Goal: Complete application form

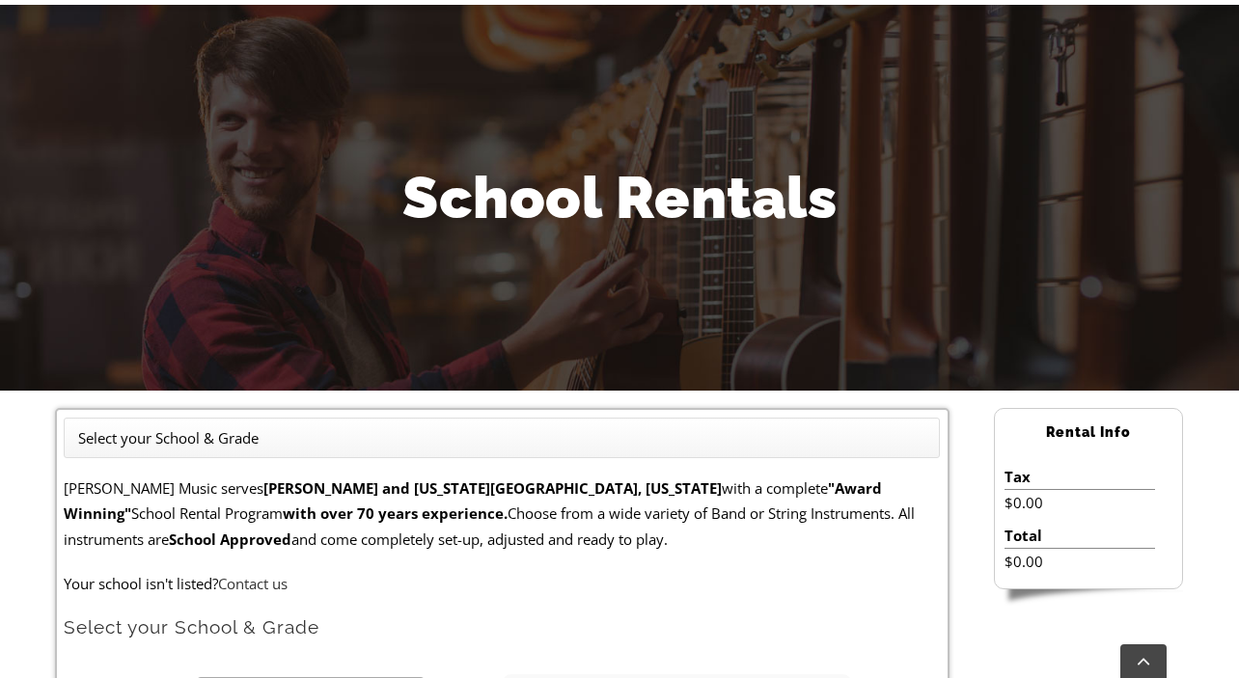
scroll to position [591, 0]
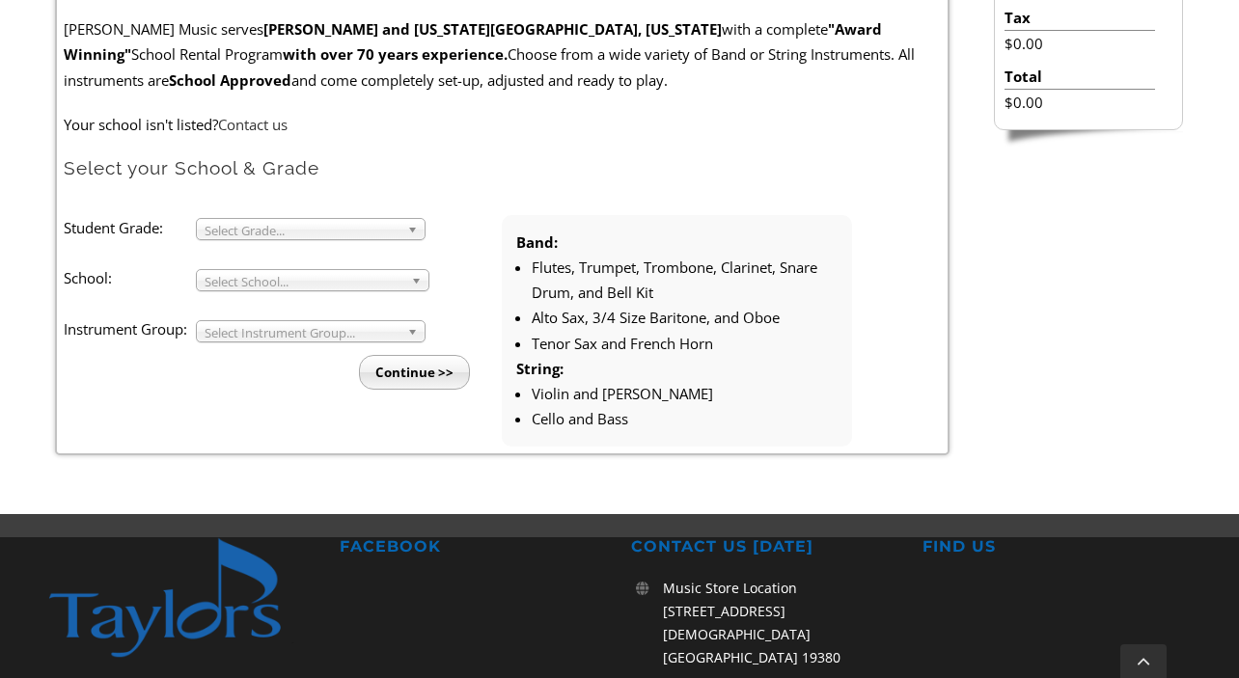
click at [390, 237] on span "Select Grade..." at bounding box center [302, 230] width 195 height 23
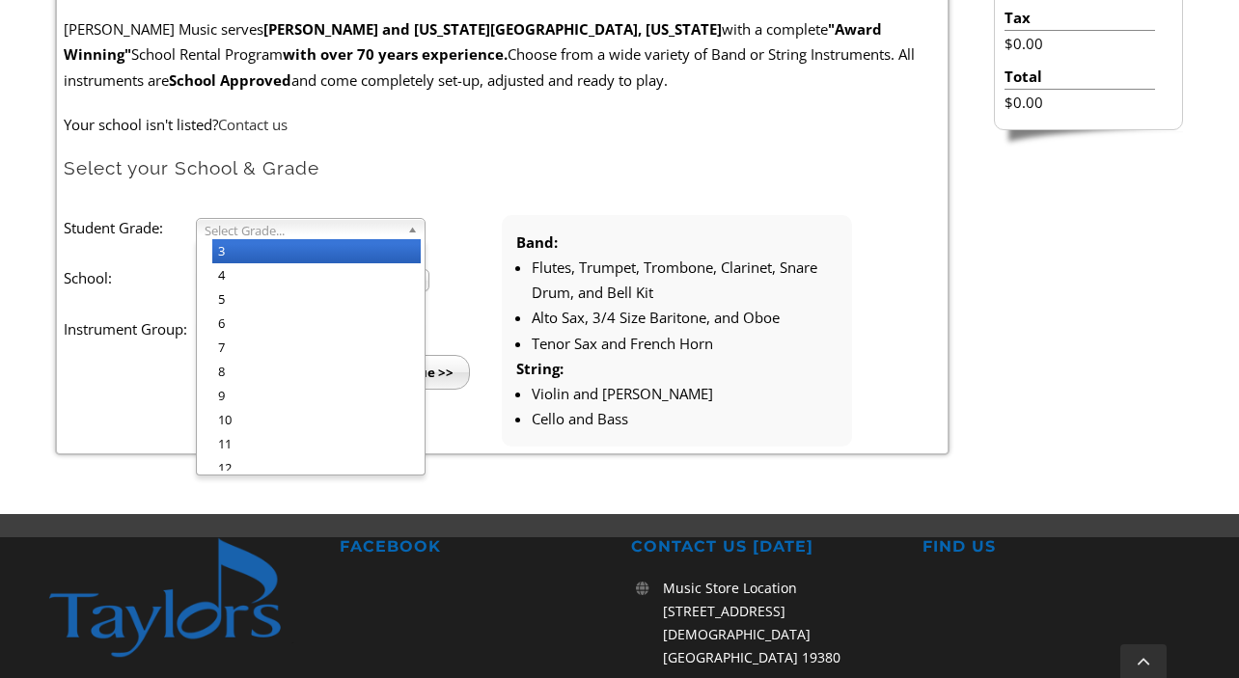
click at [373, 260] on li "3" at bounding box center [316, 251] width 208 height 24
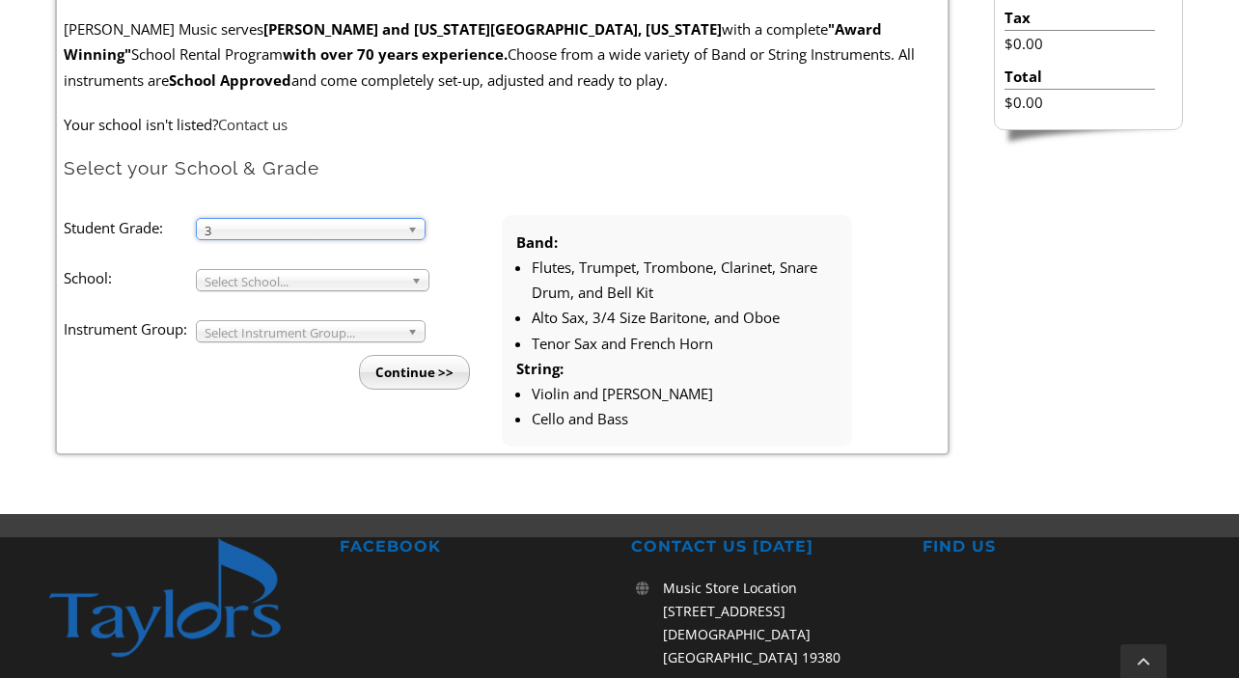
click at [373, 228] on span "3" at bounding box center [302, 230] width 195 height 23
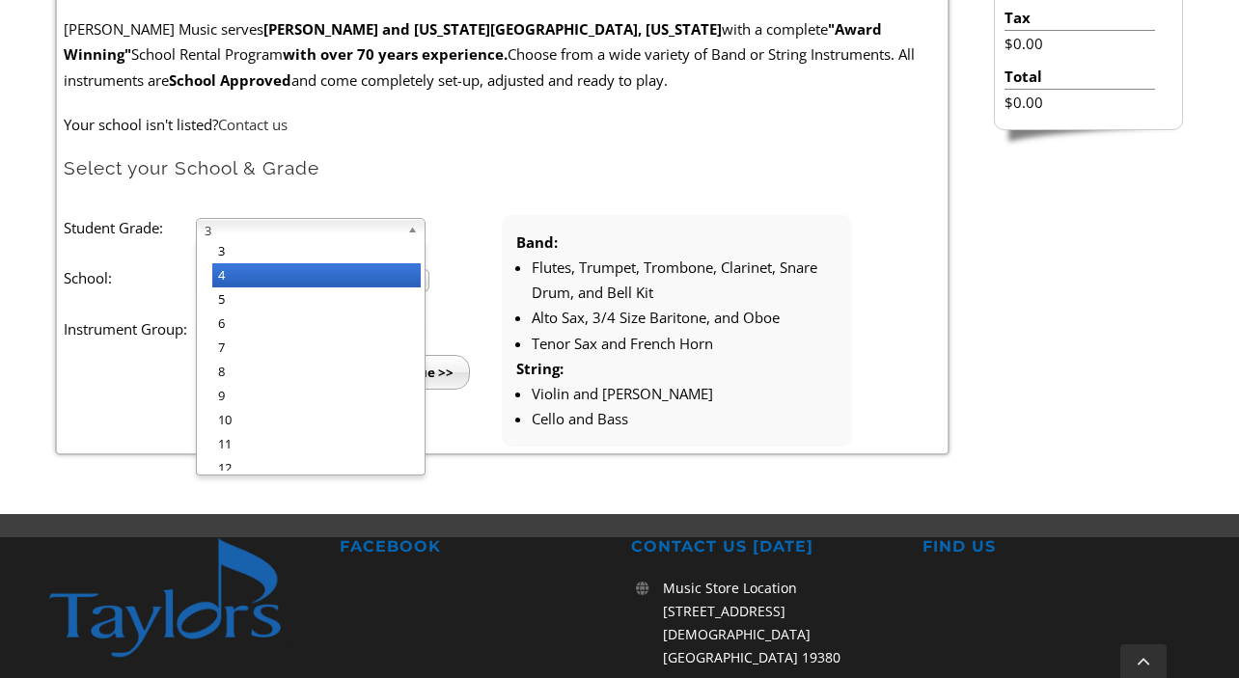
click at [342, 282] on li "4" at bounding box center [316, 275] width 208 height 24
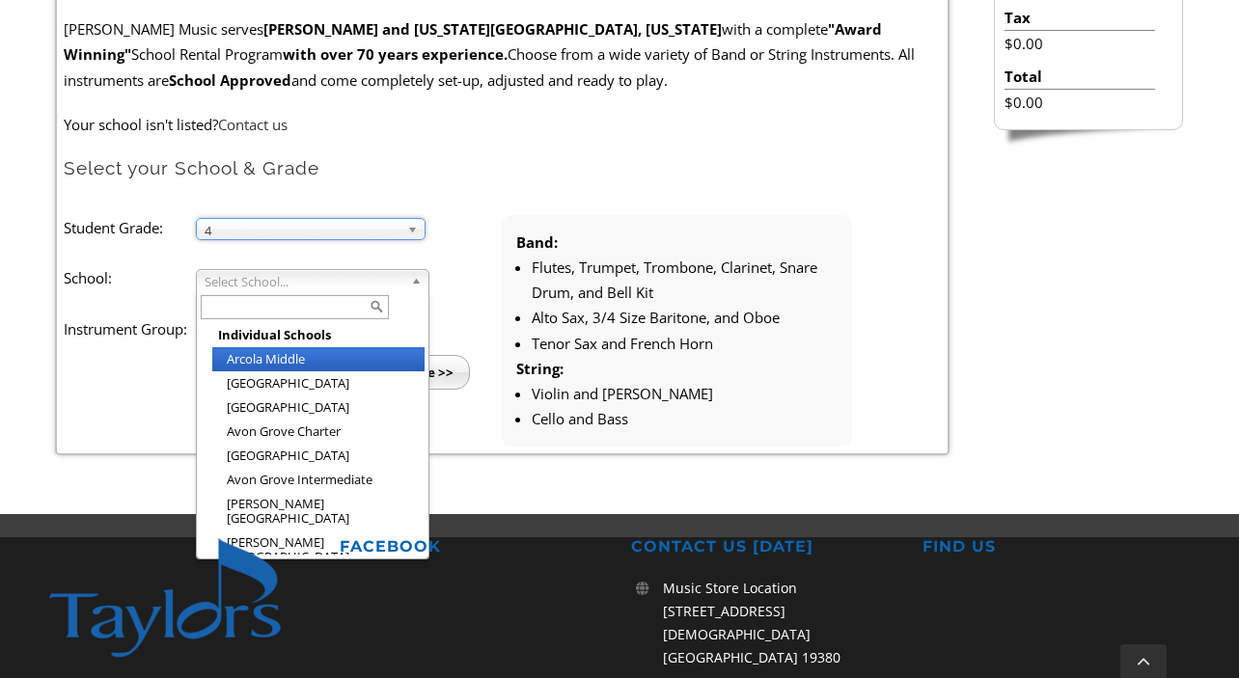
click at [342, 282] on span "Select School..." at bounding box center [304, 281] width 199 height 23
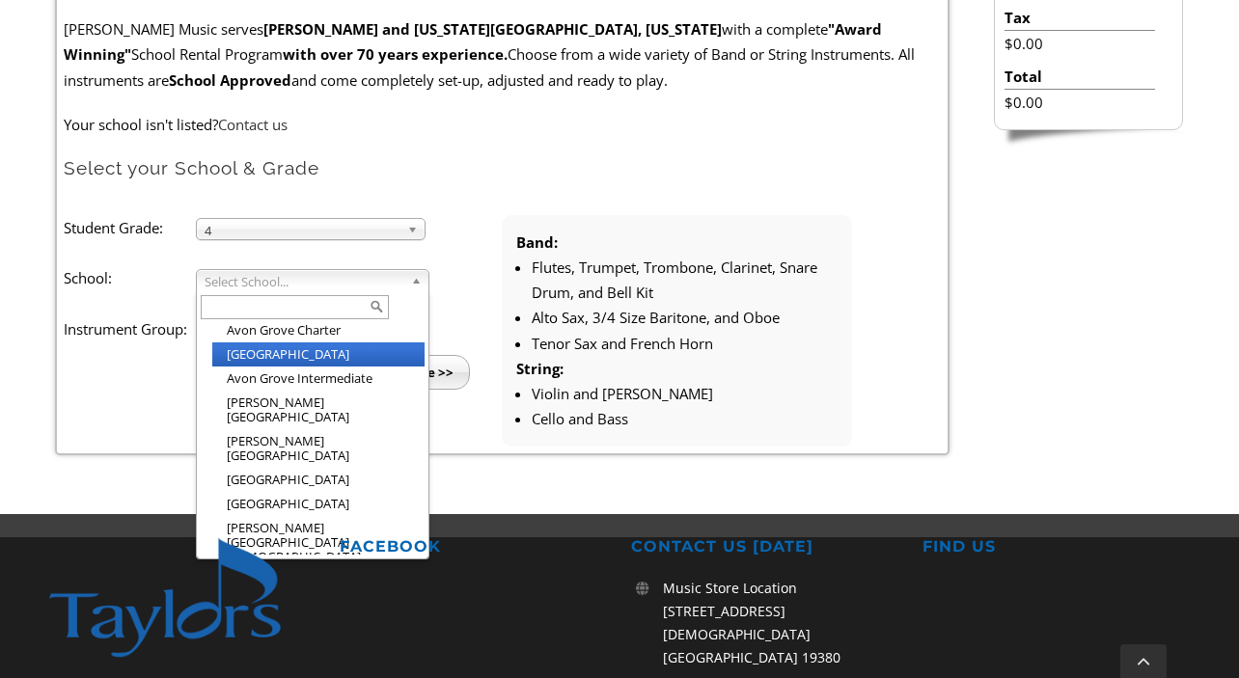
scroll to position [96, 0]
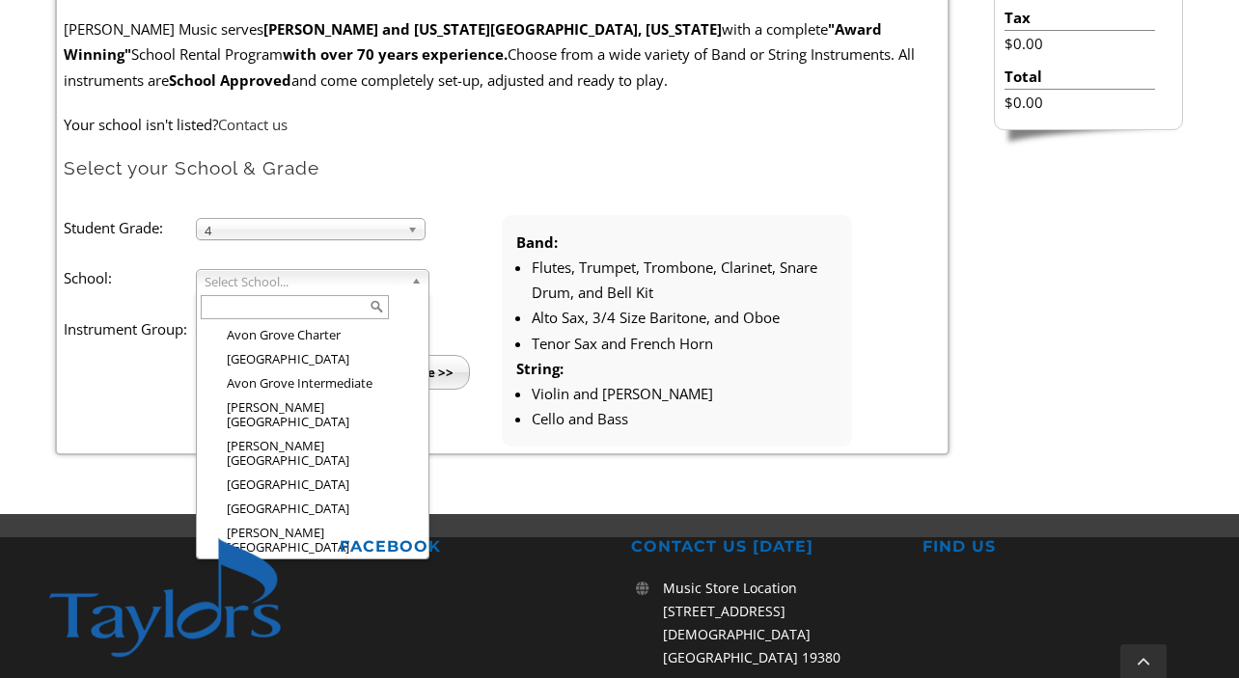
click at [274, 307] on input "text" at bounding box center [295, 307] width 188 height 24
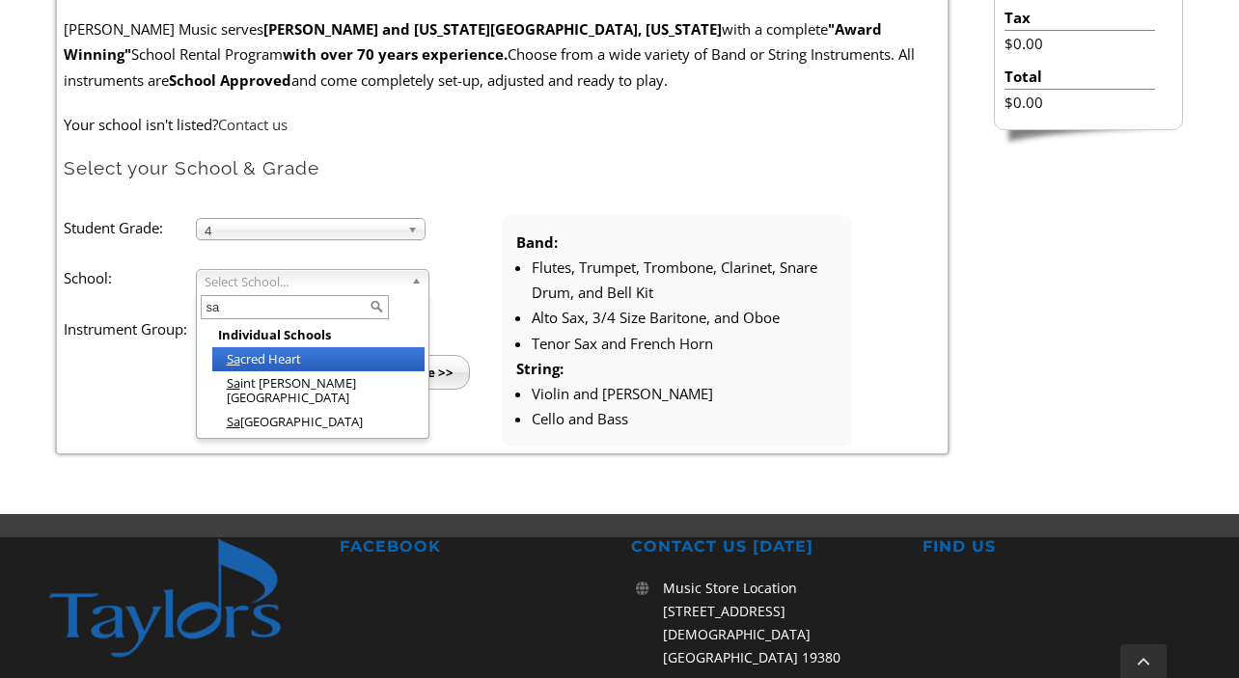
scroll to position [0, 0]
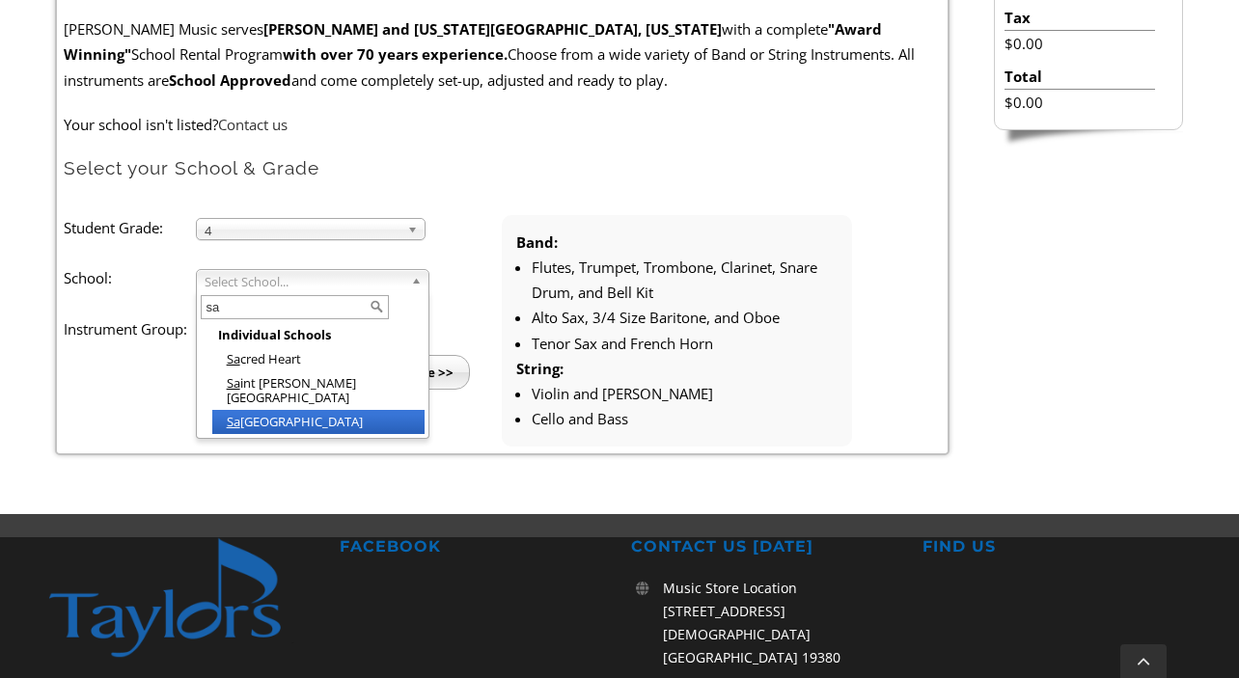
type input "sa"
click at [303, 410] on li "[GEOGRAPHIC_DATA]" at bounding box center [318, 422] width 212 height 24
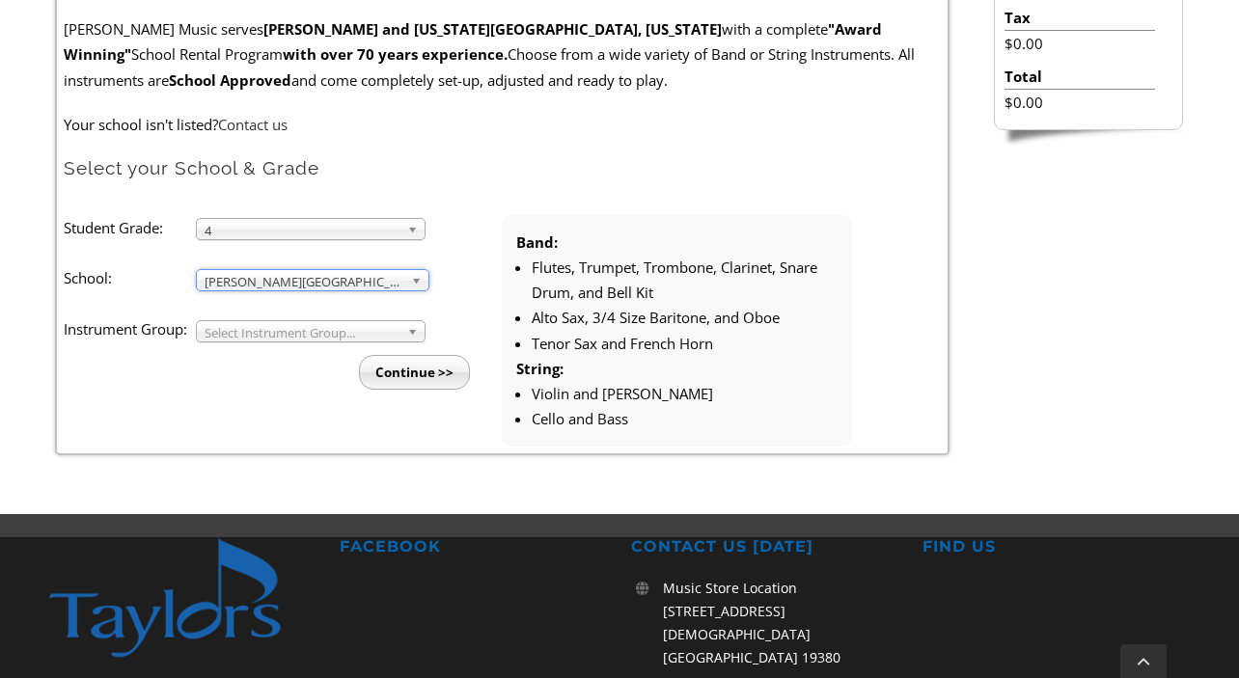
click at [310, 339] on span "Select Instrument Group..." at bounding box center [302, 332] width 195 height 23
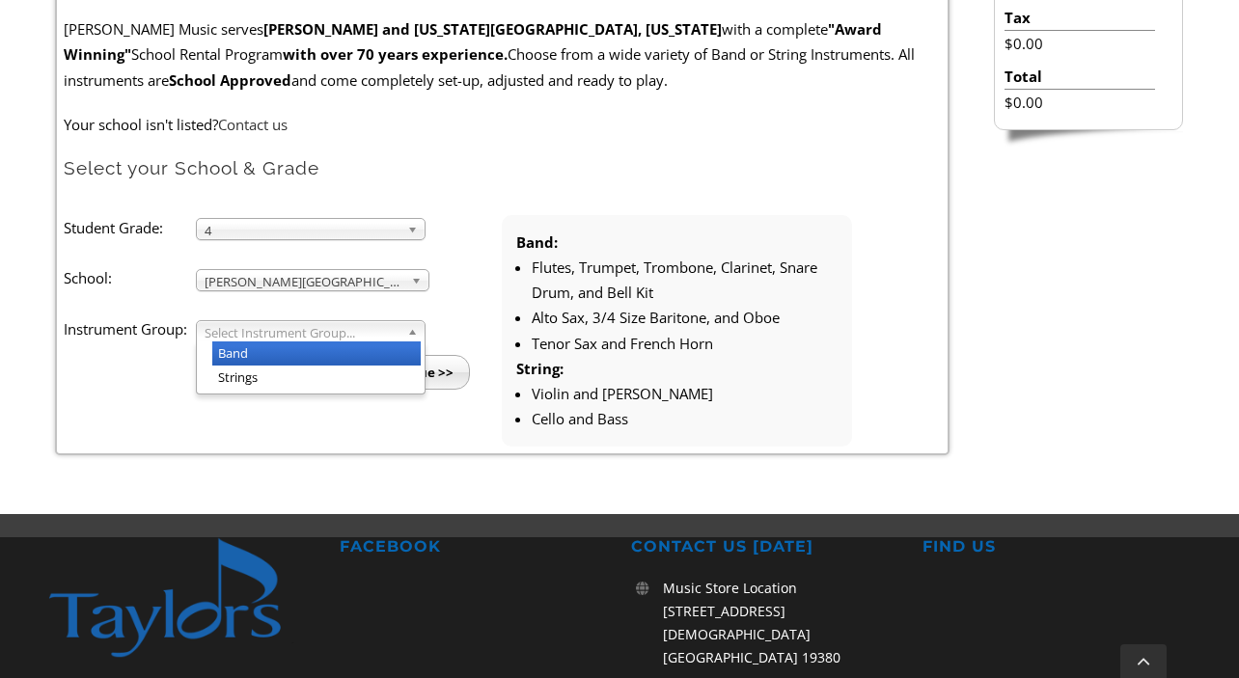
click at [289, 353] on li "Band" at bounding box center [316, 353] width 208 height 24
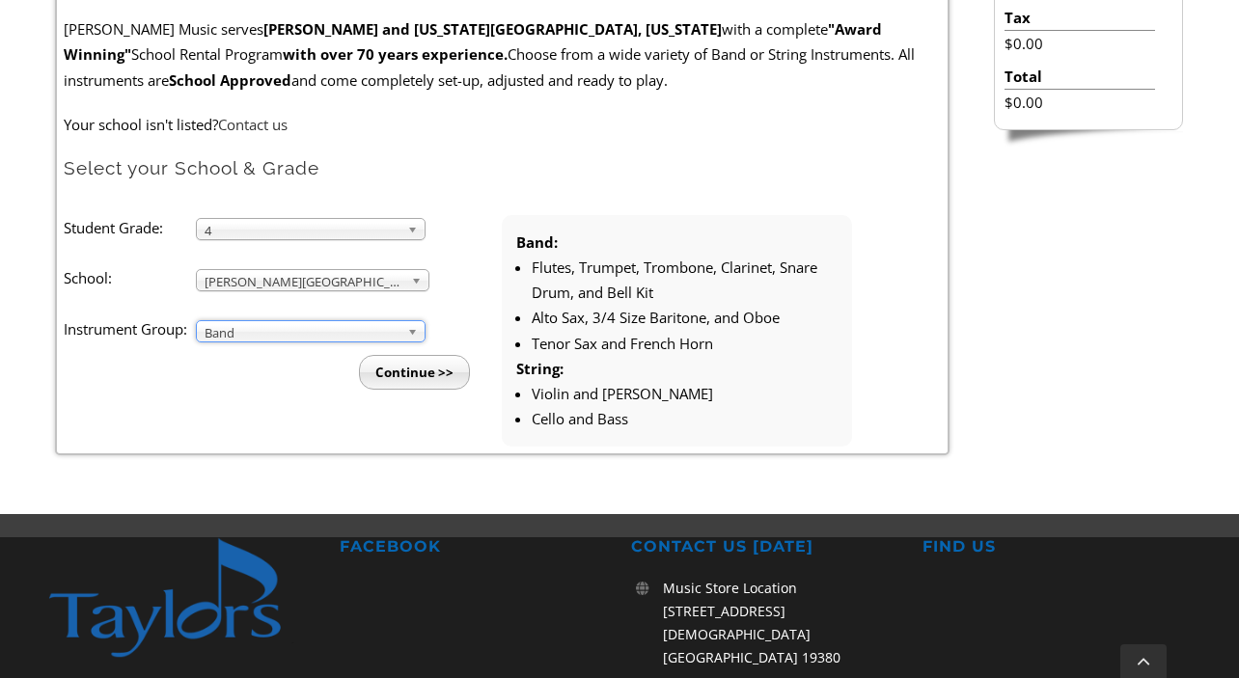
click at [421, 372] on input "Continue >>" at bounding box center [414, 372] width 111 height 35
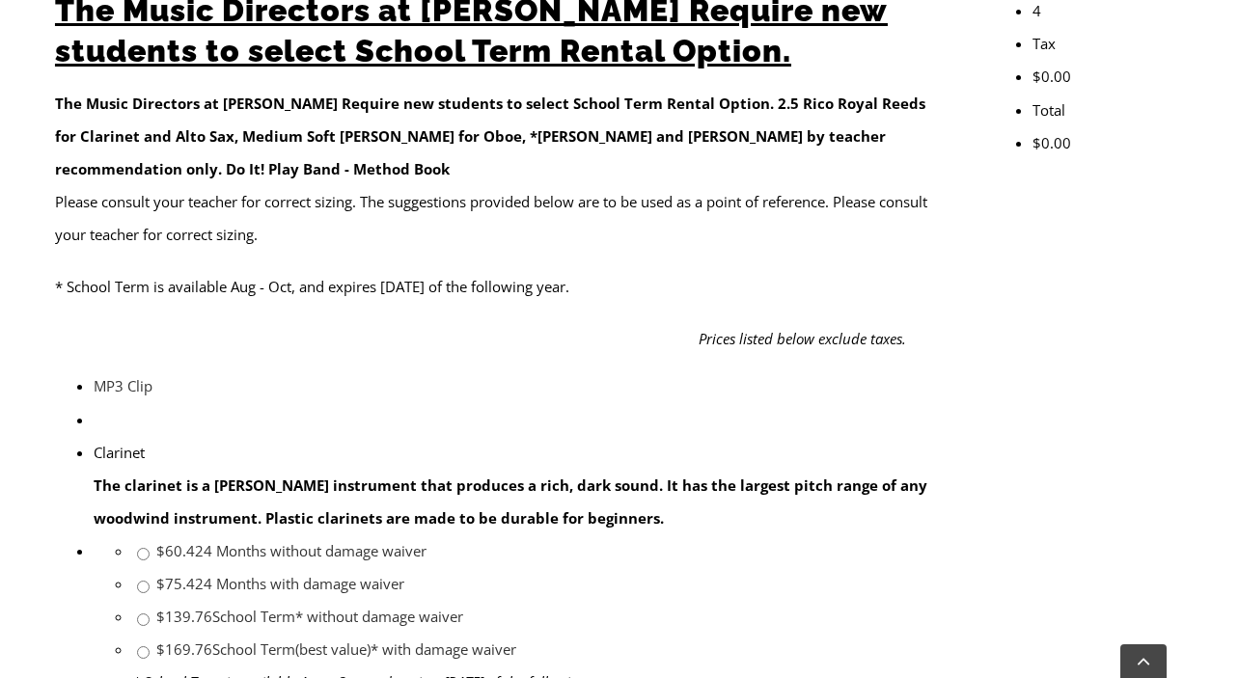
scroll to position [811, 0]
